Goal: Task Accomplishment & Management: Manage account settings

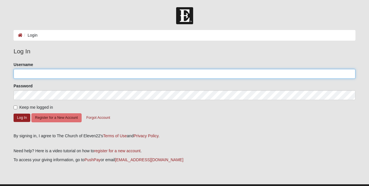
type input "Jsbs0823"
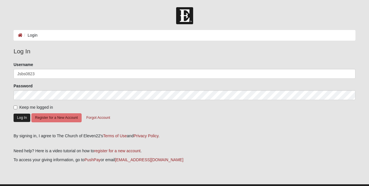
click at [19, 119] on button "Log In" at bounding box center [22, 118] width 17 height 8
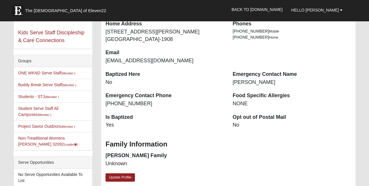
scroll to position [112, 0]
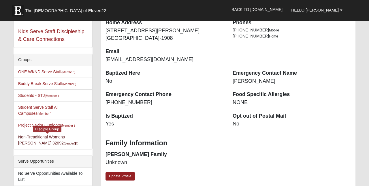
click at [64, 141] on small "(Leader )" at bounding box center [71, 142] width 15 height 3
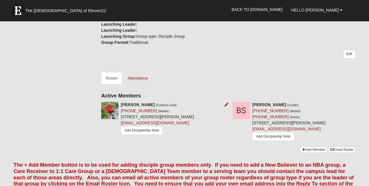
scroll to position [147, 0]
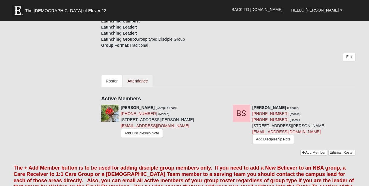
click at [137, 82] on link "Attendance" at bounding box center [138, 81] width 30 height 12
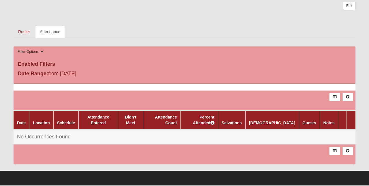
scroll to position [185, 0]
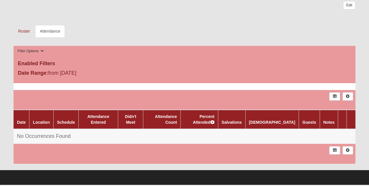
click at [129, 87] on div "Date Location Schedule Attendance Entered Didn't Meet Attendance Count Percent …" at bounding box center [185, 123] width 342 height 80
click at [24, 120] on link "Date" at bounding box center [21, 122] width 9 height 5
click at [23, 120] on link "Date" at bounding box center [21, 122] width 9 height 5
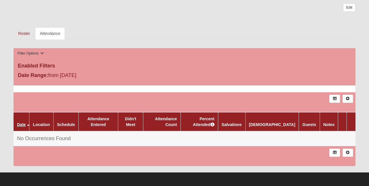
scroll to position [182, 0]
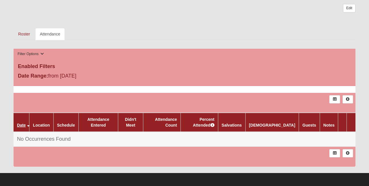
click at [22, 123] on link "Date" at bounding box center [21, 125] width 9 height 5
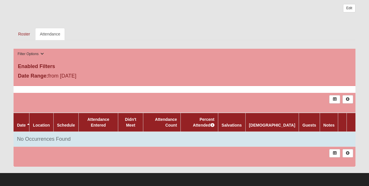
click at [23, 136] on span "No Occurrences Found" at bounding box center [44, 139] width 54 height 6
click at [56, 136] on span "No Occurrences Found" at bounding box center [44, 139] width 54 height 6
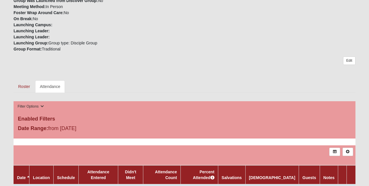
scroll to position [128, 0]
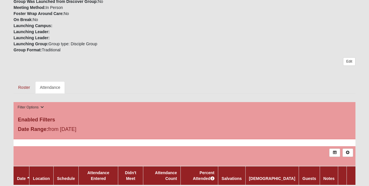
click at [348, 154] on link at bounding box center [347, 152] width 11 height 8
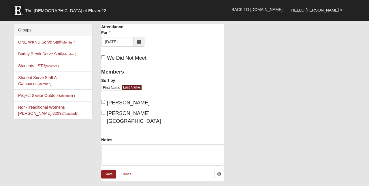
click at [138, 40] on icon at bounding box center [138, 42] width 3 height 4
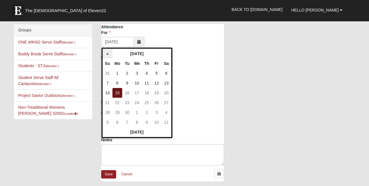
click at [109, 54] on th "«" at bounding box center [108, 54] width 10 height 10
click at [117, 114] on td "25" at bounding box center [117, 112] width 10 height 10
type input "08/25/2025"
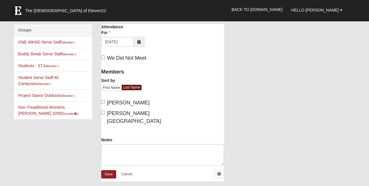
click at [119, 115] on span "Smith, Brittany" at bounding box center [134, 117] width 54 height 14
click at [105, 114] on input "Smith, Brittany" at bounding box center [103, 113] width 4 height 4
checkbox input "true"
click at [114, 88] on link "First Name" at bounding box center [111, 88] width 21 height 6
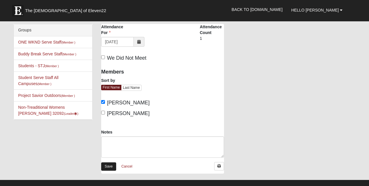
click at [106, 167] on link "Save" at bounding box center [108, 166] width 15 height 8
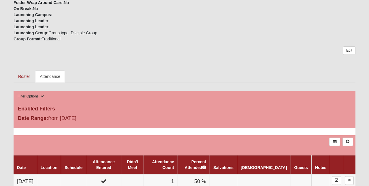
scroll to position [141, 0]
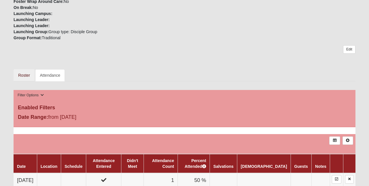
click at [26, 76] on link "Roster" at bounding box center [24, 75] width 21 height 12
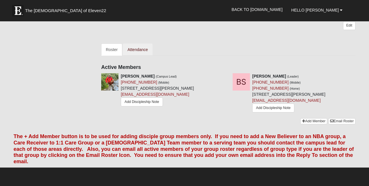
scroll to position [182, 0]
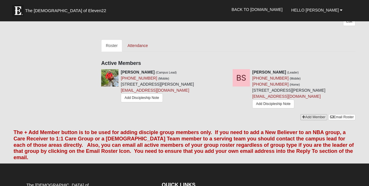
click at [311, 120] on link "Add Member" at bounding box center [313, 117] width 27 height 6
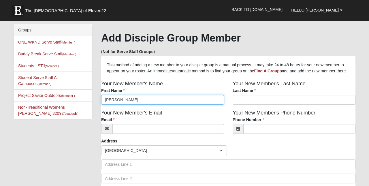
type input "Michele"
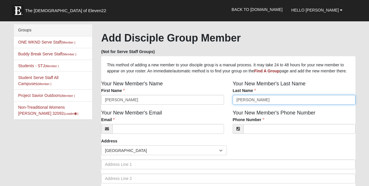
type input "Crawford"
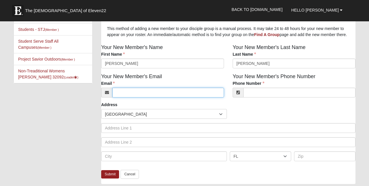
scroll to position [36, 0]
type input "(904) 614-4510"
click at [194, 97] on input "Email" at bounding box center [167, 93] width 111 height 10
type input "Pmcrawford@gmail.com"
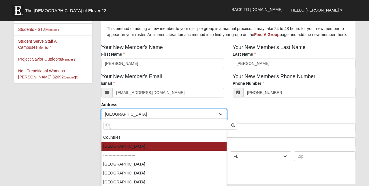
click at [181, 119] on span "[GEOGRAPHIC_DATA]" at bounding box center [162, 114] width 114 height 10
click at [241, 115] on div "Address Countries United States ------------------------ Afghanistan Aland Isla…" at bounding box center [228, 134] width 254 height 64
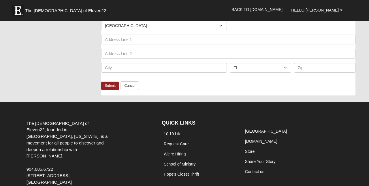
scroll to position [128, 0]
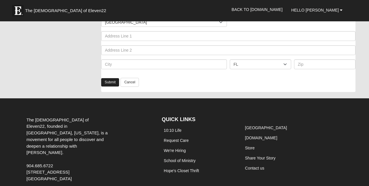
click at [110, 86] on link "Submit" at bounding box center [110, 82] width 18 height 8
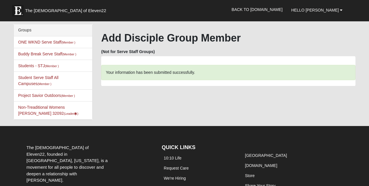
scroll to position [0, 0]
click at [62, 107] on link "Non-Treaditional Womens Smith 32092 (Leader )" at bounding box center [48, 110] width 60 height 11
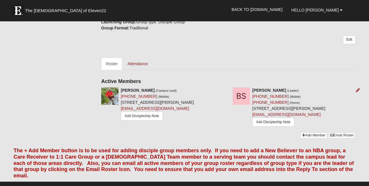
scroll to position [165, 0]
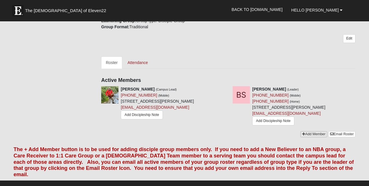
click at [310, 137] on link "Add Member" at bounding box center [313, 134] width 27 height 6
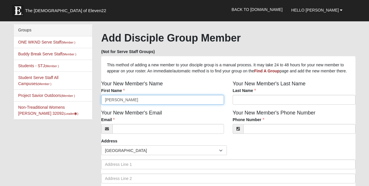
type input "[PERSON_NAME]"
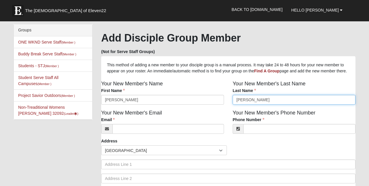
type input "[PERSON_NAME]"
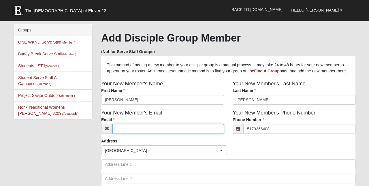
type input "(517) 936-6408"
click at [161, 134] on input "Email" at bounding box center [167, 129] width 111 height 10
type input "Mtav7211@yahoo.com"
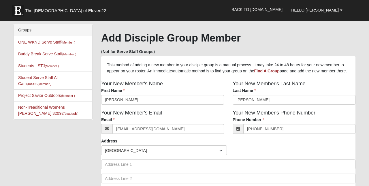
click at [249, 155] on div "Countries [GEOGRAPHIC_DATA] ------------------------ [GEOGRAPHIC_DATA] [GEOGRAP…" at bounding box center [228, 150] width 257 height 10
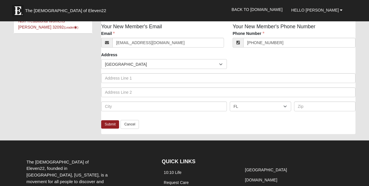
scroll to position [89, 0]
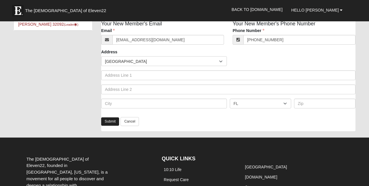
click at [106, 126] on link "Submit" at bounding box center [110, 121] width 18 height 8
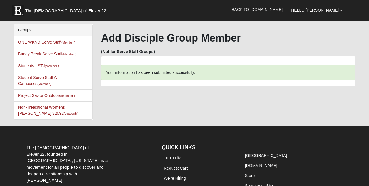
scroll to position [0, 0]
click at [43, 109] on link "Non-Treaditional Womens [PERSON_NAME] 32092 (Leader )" at bounding box center [48, 110] width 60 height 11
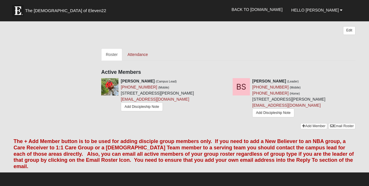
scroll to position [174, 0]
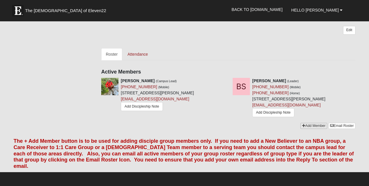
click at [311, 129] on link "Add Member" at bounding box center [313, 126] width 27 height 6
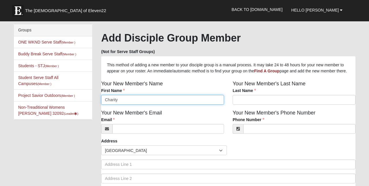
type input "Charity"
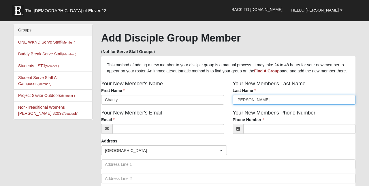
type input "McKee"
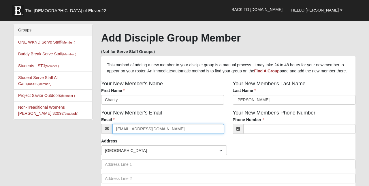
type input "mckeecharity@gmail.com"
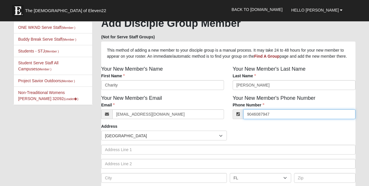
scroll to position [24, 0]
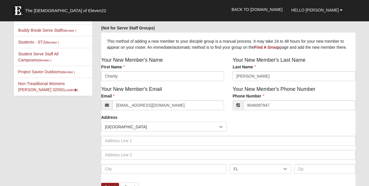
type input "[PHONE_NUMBER]"
click at [254, 131] on div "Countries United States ------------------------ Afghanistan Aland Islands Alba…" at bounding box center [228, 127] width 257 height 10
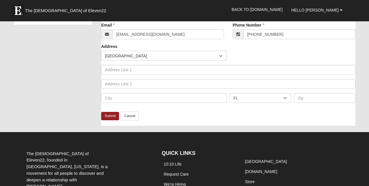
scroll to position [95, 0]
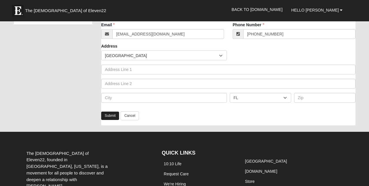
click at [111, 120] on link "Submit" at bounding box center [110, 115] width 18 height 8
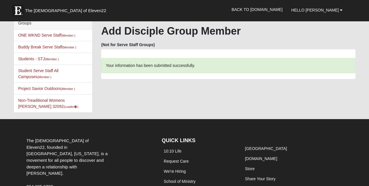
scroll to position [0, 0]
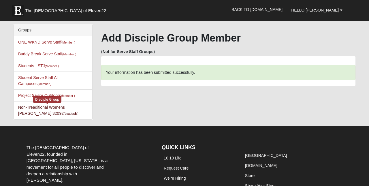
click at [59, 107] on link "Non-Treaditional Womens Smith 32092 (Leader )" at bounding box center [48, 110] width 60 height 11
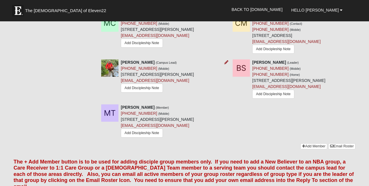
scroll to position [242, 0]
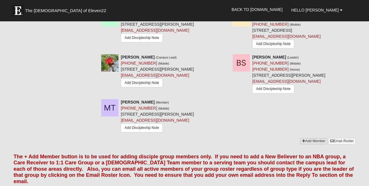
click at [305, 144] on link "Add Member" at bounding box center [313, 141] width 27 height 6
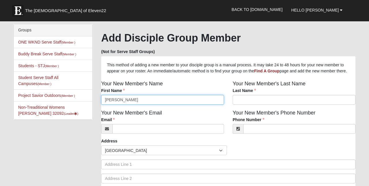
type input "[PERSON_NAME]"
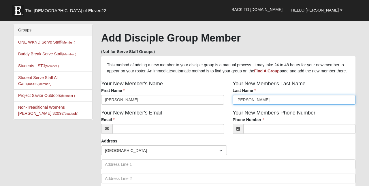
type input "Reeves"
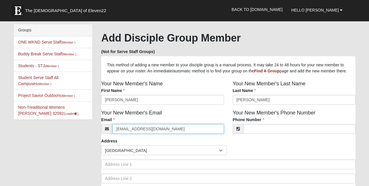
type input "danadreeves@yahoo.com"
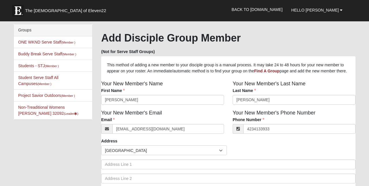
type input "(423) 413-3933"
click at [291, 155] on div "Countries United States ------------------------ Afghanistan Aland Islands Alba…" at bounding box center [228, 150] width 257 height 10
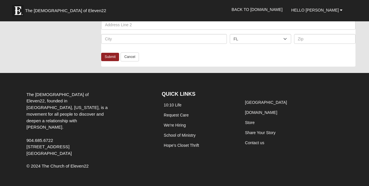
scroll to position [163, 0]
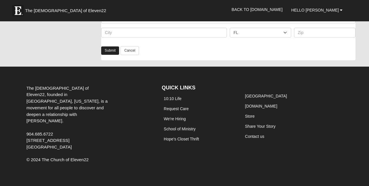
click at [110, 52] on link "Submit" at bounding box center [110, 50] width 18 height 8
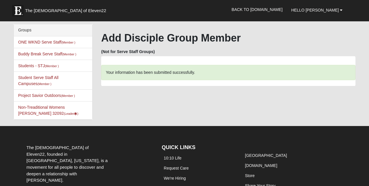
scroll to position [0, 0]
click at [24, 109] on li "Non-Treaditional Womens Smith 32092 (Leader )" at bounding box center [53, 110] width 78 height 18
click at [28, 107] on link "Non-Treaditional Womens Smith 32092 (Leader )" at bounding box center [48, 110] width 60 height 11
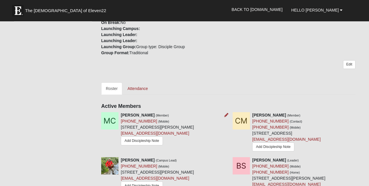
scroll to position [132, 0]
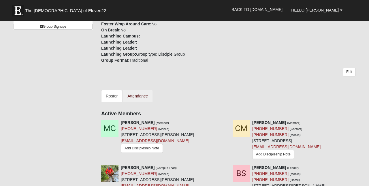
click at [140, 94] on link "Attendance" at bounding box center [138, 96] width 30 height 12
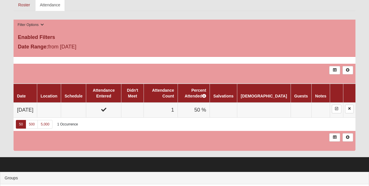
scroll to position [212, 0]
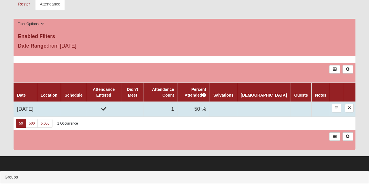
click at [33, 107] on td "[DATE]" at bounding box center [25, 109] width 23 height 15
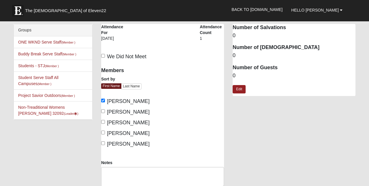
click at [102, 111] on input "Charity McKee" at bounding box center [103, 111] width 4 height 4
checkbox input "true"
click at [103, 132] on input "[PERSON_NAME]" at bounding box center [103, 133] width 4 height 4
checkbox input "true"
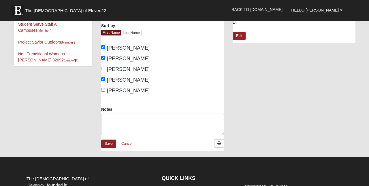
scroll to position [52, 0]
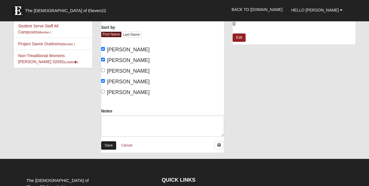
click at [111, 145] on link "Save" at bounding box center [108, 145] width 15 height 8
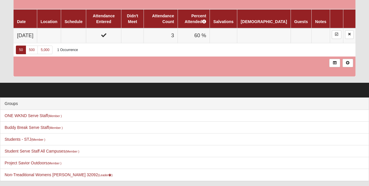
scroll to position [285, 0]
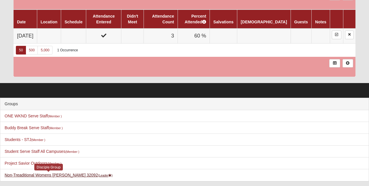
click at [21, 174] on link "Non-Treaditional Womens Smith 32092 (Leader )" at bounding box center [59, 175] width 108 height 5
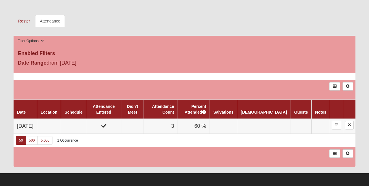
scroll to position [210, 0]
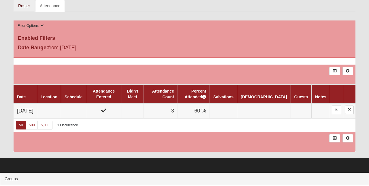
click at [26, 7] on link "Roster" at bounding box center [24, 6] width 21 height 12
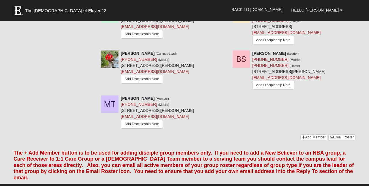
scroll to position [247, 0]
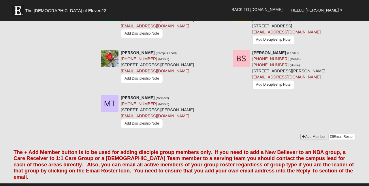
click at [308, 140] on link "Add Member" at bounding box center [313, 137] width 27 height 6
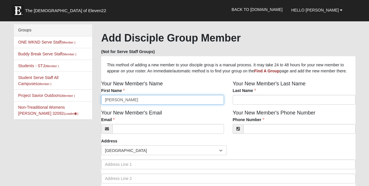
type input "Megan"
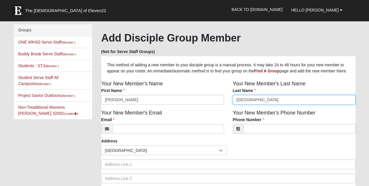
type input "Halberstadt"
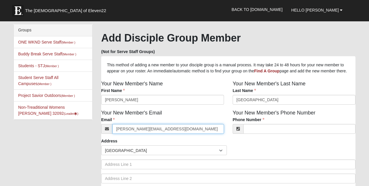
type input "Megan@mhcustomtravel.com"
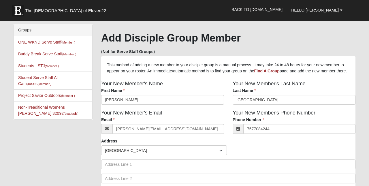
type input "(757) 708-4244"
click at [246, 155] on div "Countries United States ------------------------ Afghanistan Aland Islands Alba…" at bounding box center [228, 150] width 257 height 10
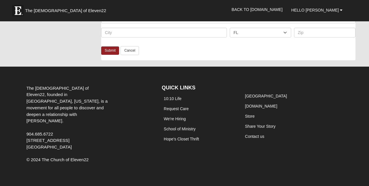
scroll to position [163, 0]
click at [110, 55] on link "Submit" at bounding box center [110, 50] width 18 height 8
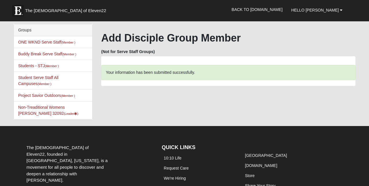
scroll to position [0, 0]
click at [32, 105] on link "Non-Treaditional Womens Smith 32092 (Leader )" at bounding box center [48, 110] width 60 height 11
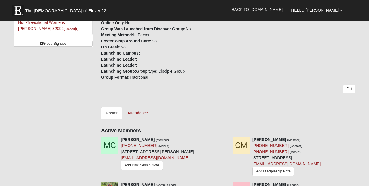
scroll to position [128, 0]
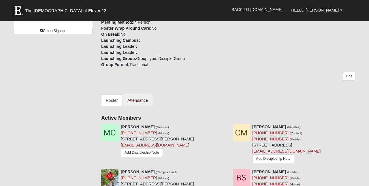
click at [146, 99] on link "Attendance" at bounding box center [138, 100] width 30 height 12
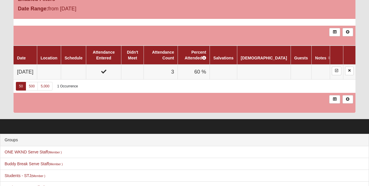
scroll to position [250, 0]
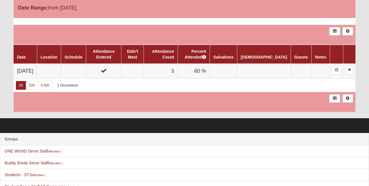
click at [349, 30] on icon at bounding box center [347, 30] width 4 height 3
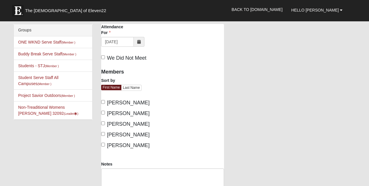
click at [140, 43] on icon at bounding box center [138, 42] width 3 height 4
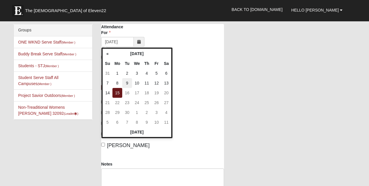
click at [126, 82] on td "9" at bounding box center [127, 83] width 10 height 10
type input "09/09/2025"
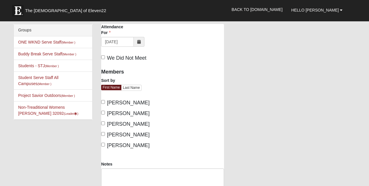
click at [102, 102] on input "Brittany Smith" at bounding box center [103, 102] width 4 height 4
checkbox input "true"
click at [102, 111] on input "[PERSON_NAME]" at bounding box center [103, 113] width 4 height 4
click at [103, 111] on input "Charity McKee" at bounding box center [103, 113] width 4 height 4
checkbox input "false"
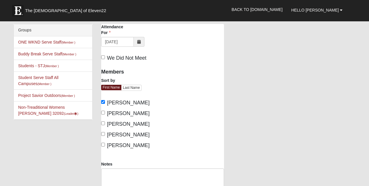
click at [103, 133] on input "Michele Crawford" at bounding box center [103, 134] width 4 height 4
checkbox input "true"
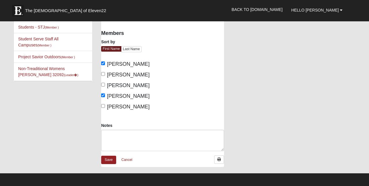
scroll to position [39, 0]
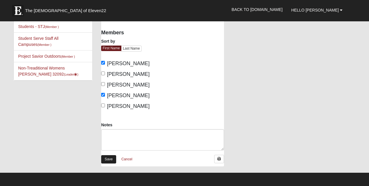
click at [109, 158] on link "Save" at bounding box center [108, 159] width 15 height 8
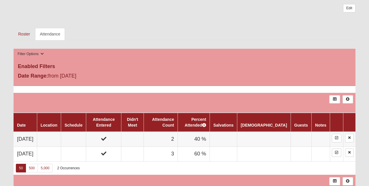
scroll to position [183, 0]
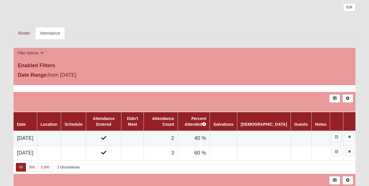
click at [347, 98] on icon at bounding box center [347, 98] width 4 height 3
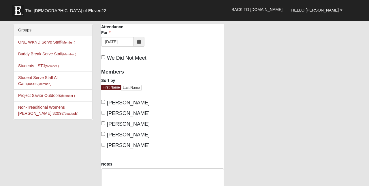
click at [103, 101] on input "[PERSON_NAME]" at bounding box center [103, 102] width 4 height 4
checkbox input "true"
click at [103, 112] on input "[PERSON_NAME]" at bounding box center [103, 113] width 4 height 4
checkbox input "true"
click at [103, 123] on input "[PERSON_NAME]" at bounding box center [103, 123] width 4 height 4
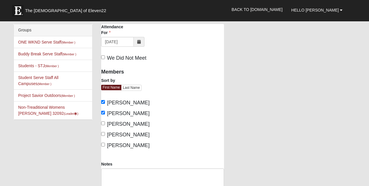
checkbox input "true"
click at [103, 132] on input "[PERSON_NAME]" at bounding box center [103, 134] width 4 height 4
checkbox input "true"
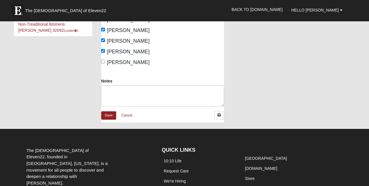
scroll to position [84, 0]
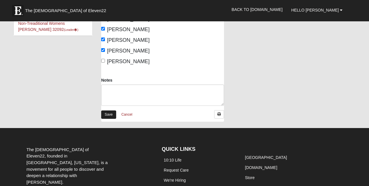
click at [107, 114] on link "Save" at bounding box center [108, 114] width 15 height 8
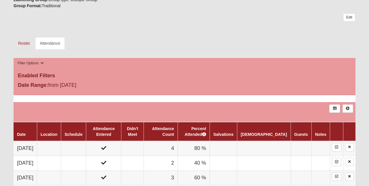
scroll to position [172, 0]
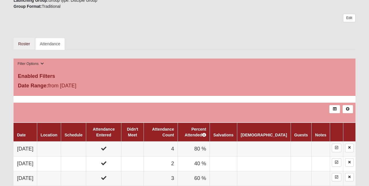
click at [24, 42] on link "Roster" at bounding box center [24, 44] width 21 height 12
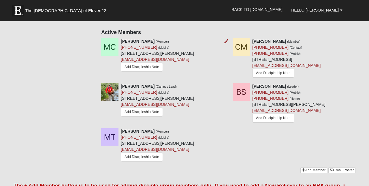
scroll to position [213, 0]
click at [226, 85] on icon at bounding box center [226, 86] width 4 height 4
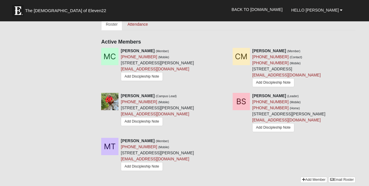
scroll to position [204, 0]
click at [358, 95] on icon at bounding box center [357, 95] width 4 height 4
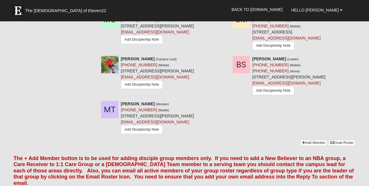
scroll to position [252, 0]
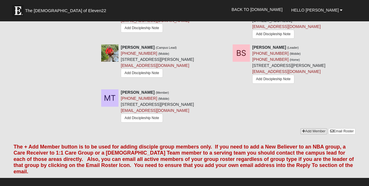
click at [310, 134] on link "Add Member" at bounding box center [313, 131] width 27 height 6
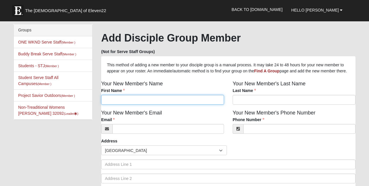
type input "C"
type input "[PERSON_NAME]"
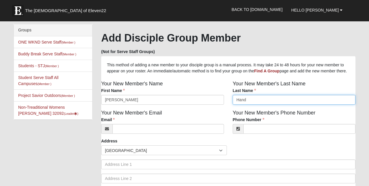
type input "Hand"
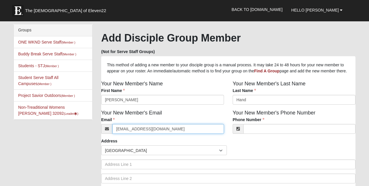
type input "[EMAIL_ADDRESS][DOMAIN_NAME]"
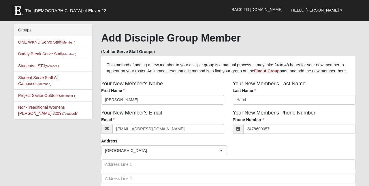
type input "[PHONE_NUMBER]"
click at [248, 155] on div "Countries [GEOGRAPHIC_DATA] ------------------------ [GEOGRAPHIC_DATA] [GEOGRAP…" at bounding box center [228, 150] width 257 height 10
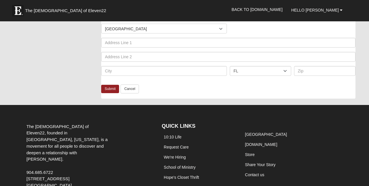
scroll to position [132, 0]
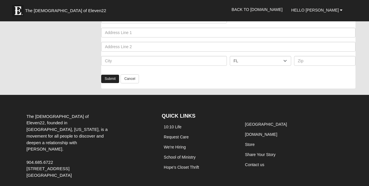
click at [110, 83] on link "Submit" at bounding box center [110, 79] width 18 height 8
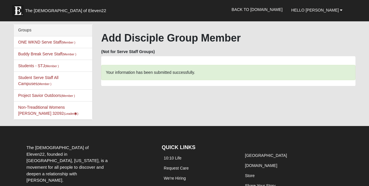
scroll to position [0, 0]
click at [33, 108] on link "Non-Treaditional Womens [PERSON_NAME] 32092 (Leader )" at bounding box center [48, 110] width 60 height 11
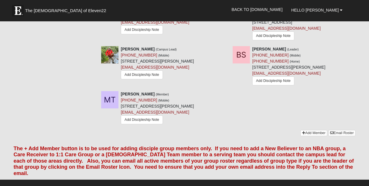
scroll to position [251, 0]
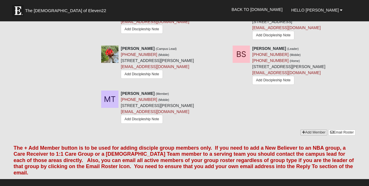
click at [309, 135] on link "Add Member" at bounding box center [313, 132] width 27 height 6
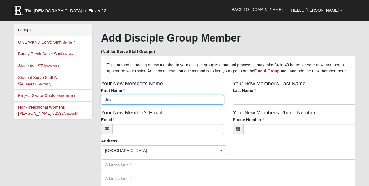
type input "Joy"
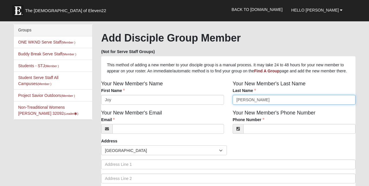
type input "Kaufmann"
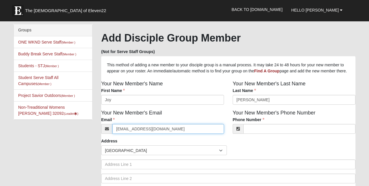
type input "joyakaufman@gmail.com"
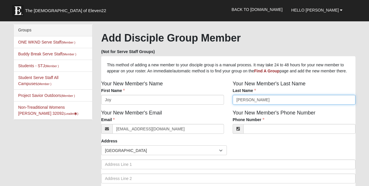
click at [266, 105] on input "Kaufmann" at bounding box center [293, 100] width 123 height 10
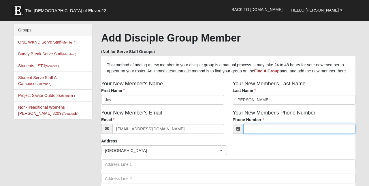
click at [250, 134] on input "Phone Number" at bounding box center [299, 129] width 112 height 10
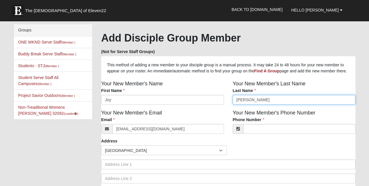
click at [245, 105] on input "Kaufman" at bounding box center [293, 100] width 123 height 10
type input "Kauffman"
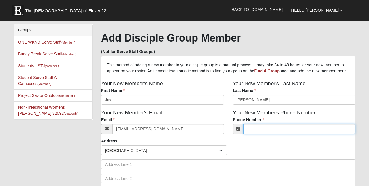
click at [251, 134] on input "Phone Number" at bounding box center [299, 129] width 112 height 10
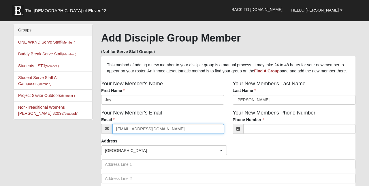
click at [131, 134] on input "joyakaufman@gmail.com" at bounding box center [167, 129] width 111 height 10
click at [163, 134] on input "joyakauffman@gmail.com" at bounding box center [167, 129] width 111 height 10
type input "joyakauffman@gmail.com"
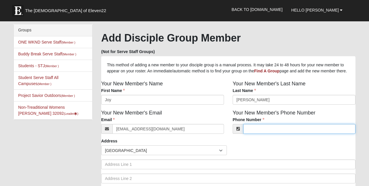
click at [258, 134] on input "Phone Number" at bounding box center [299, 129] width 112 height 10
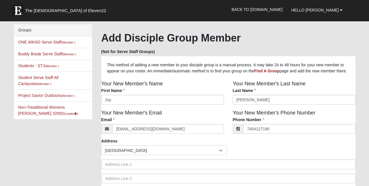
type input "(740) 412-7190"
click at [257, 155] on div "Countries United States ------------------------ Afghanistan Aland Islands Alba…" at bounding box center [228, 150] width 257 height 10
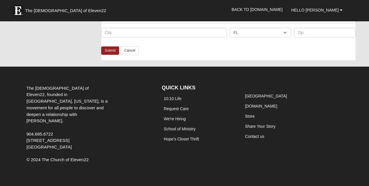
scroll to position [163, 0]
click at [109, 55] on link "Submit" at bounding box center [110, 50] width 18 height 8
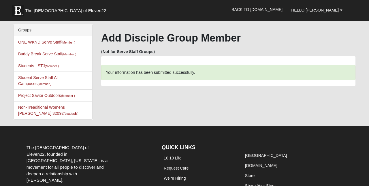
scroll to position [0, 0]
click at [37, 108] on link "Non-Treaditional Womens Smith 32092 (Leader )" at bounding box center [48, 110] width 60 height 11
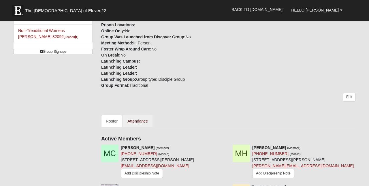
scroll to position [106, 0]
click at [141, 122] on link "Attendance" at bounding box center [138, 122] width 30 height 12
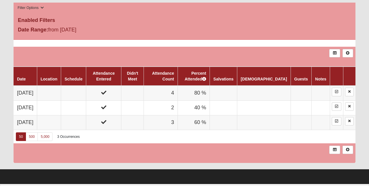
scroll to position [229, 0]
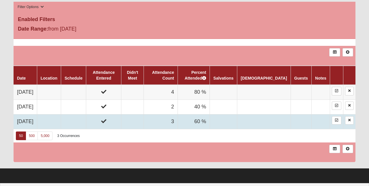
click at [177, 119] on td "3" at bounding box center [160, 121] width 34 height 15
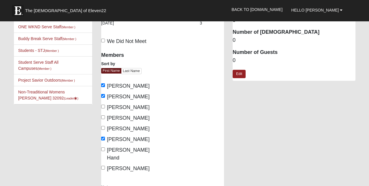
scroll to position [26, 0]
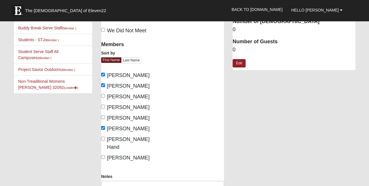
click at [103, 117] on input "[PERSON_NAME]" at bounding box center [103, 117] width 4 height 4
checkbox input "true"
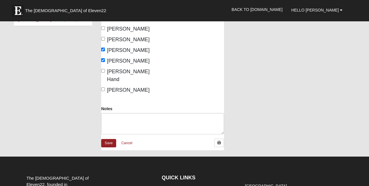
scroll to position [94, 0]
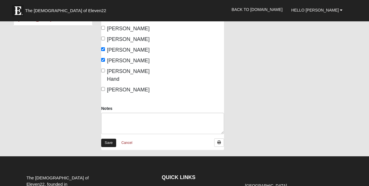
click at [109, 139] on link "Save" at bounding box center [108, 143] width 15 height 8
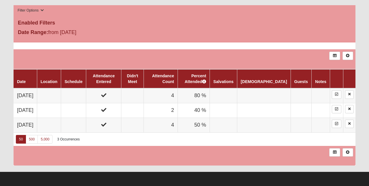
scroll to position [226, 0]
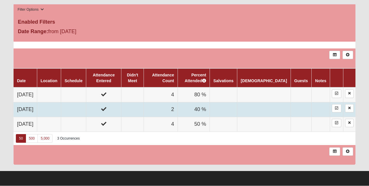
click at [109, 108] on td at bounding box center [103, 109] width 35 height 15
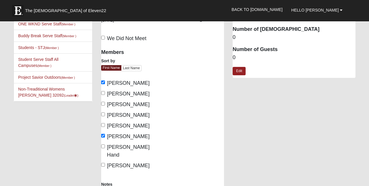
scroll to position [19, 0]
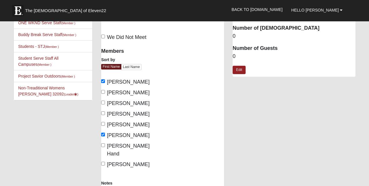
click at [103, 145] on input "[PERSON_NAME] Hand" at bounding box center [103, 145] width 4 height 4
checkbox input "true"
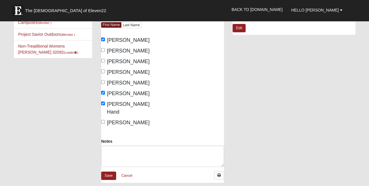
scroll to position [64, 0]
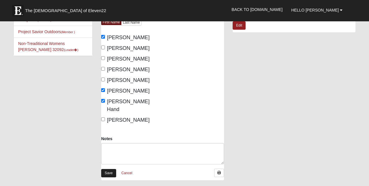
click at [109, 169] on link "Save" at bounding box center [108, 173] width 15 height 8
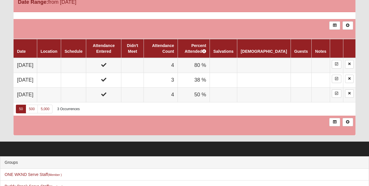
scroll to position [256, 0]
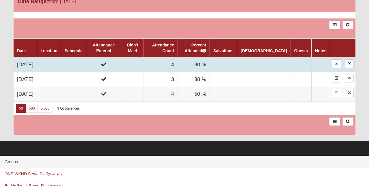
click at [98, 63] on td at bounding box center [103, 64] width 35 height 15
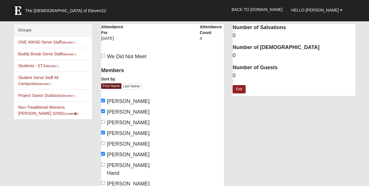
click at [103, 121] on input "Dana Reeves" at bounding box center [103, 122] width 4 height 4
checkbox input "true"
click at [102, 143] on input "[PERSON_NAME]" at bounding box center [103, 143] width 4 height 4
checkbox input "true"
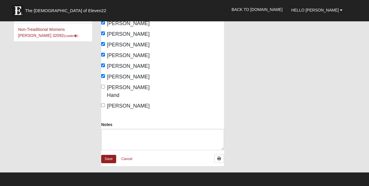
scroll to position [80, 0]
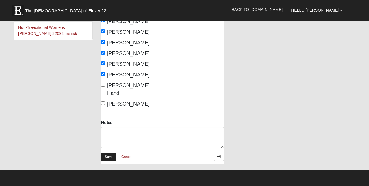
click at [107, 153] on link "Save" at bounding box center [108, 157] width 15 height 8
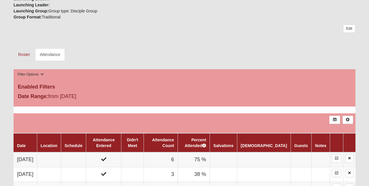
scroll to position [161, 0]
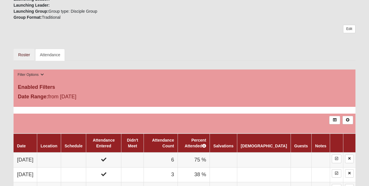
click at [24, 54] on link "Roster" at bounding box center [24, 55] width 21 height 12
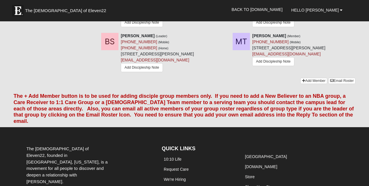
scroll to position [351, 0]
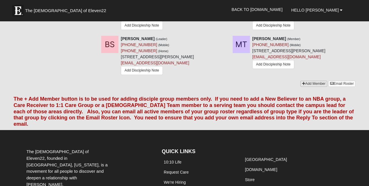
click at [317, 87] on link "Add Member" at bounding box center [313, 84] width 27 height 6
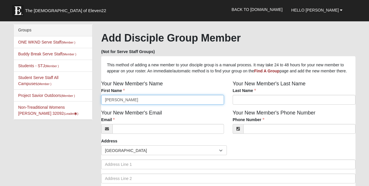
type input "[PERSON_NAME]"
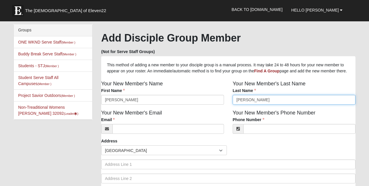
type input "[PERSON_NAME]"
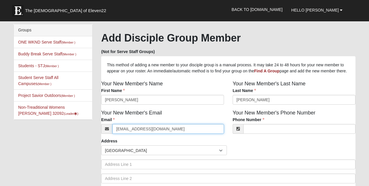
type input "ncvaillette@gmail.com"
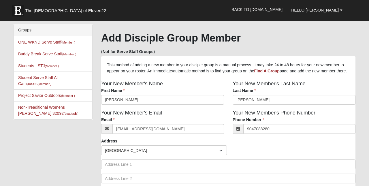
type input "(904) 708-8280"
click at [247, 152] on div "Address Countries United States ------------------------ Afghanistan Aland Isla…" at bounding box center [228, 170] width 254 height 64
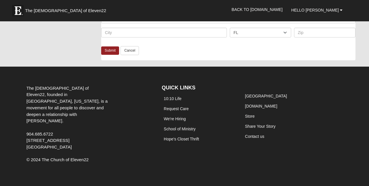
scroll to position [163, 0]
click at [110, 54] on link "Submit" at bounding box center [110, 50] width 18 height 8
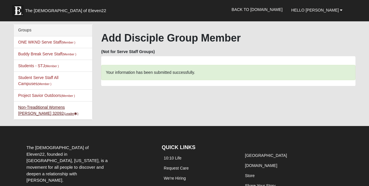
scroll to position [0, 0]
click at [34, 109] on link "Non-Treaditional Womens Smith 32092 (Leader )" at bounding box center [48, 110] width 60 height 11
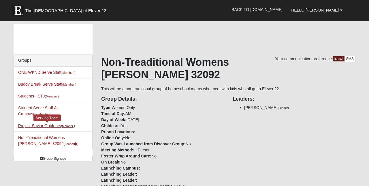
click at [35, 127] on link "Project Savior Outdoors (Member )" at bounding box center [46, 125] width 57 height 5
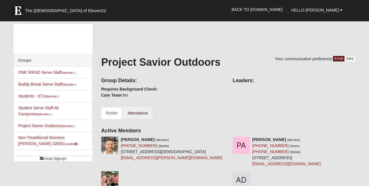
click at [130, 113] on link "Attendance" at bounding box center [138, 113] width 30 height 12
click at [39, 95] on link "Students - STJ (Member )" at bounding box center [38, 96] width 41 height 5
click at [74, 143] on icon at bounding box center [75, 143] width 3 height 3
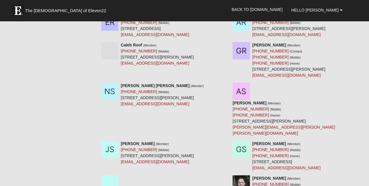
scroll to position [2887, 0]
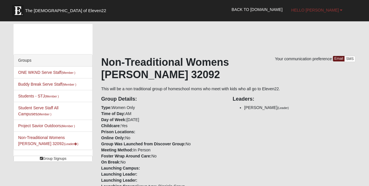
click at [334, 10] on span "Hello [PERSON_NAME]" at bounding box center [315, 10] width 48 height 5
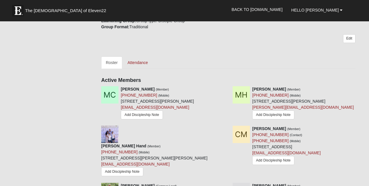
scroll to position [168, 0]
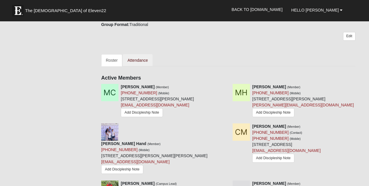
click at [141, 60] on link "Attendance" at bounding box center [138, 60] width 30 height 12
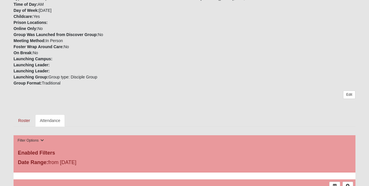
scroll to position [96, 0]
click at [23, 118] on link "Roster" at bounding box center [24, 120] width 21 height 12
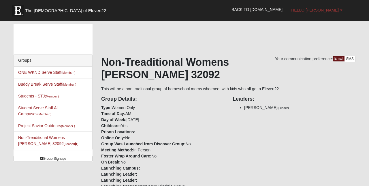
click at [336, 14] on link "Hello [PERSON_NAME]" at bounding box center [317, 10] width 60 height 14
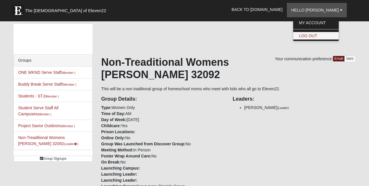
click at [321, 35] on link "Log Out" at bounding box center [316, 35] width 46 height 7
